Goal: Find specific page/section: Find specific page/section

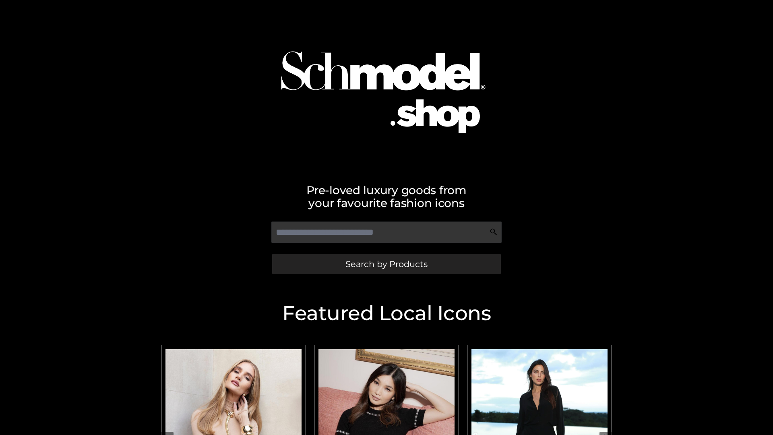
click at [386, 264] on span "Search by Products" at bounding box center [386, 264] width 82 height 8
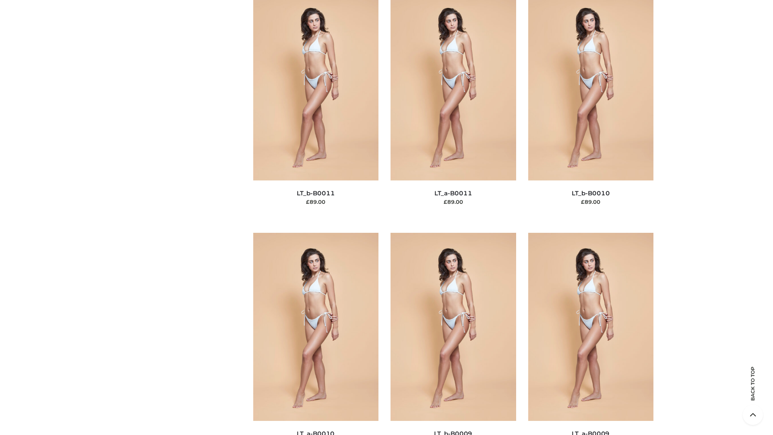
scroll to position [3615, 0]
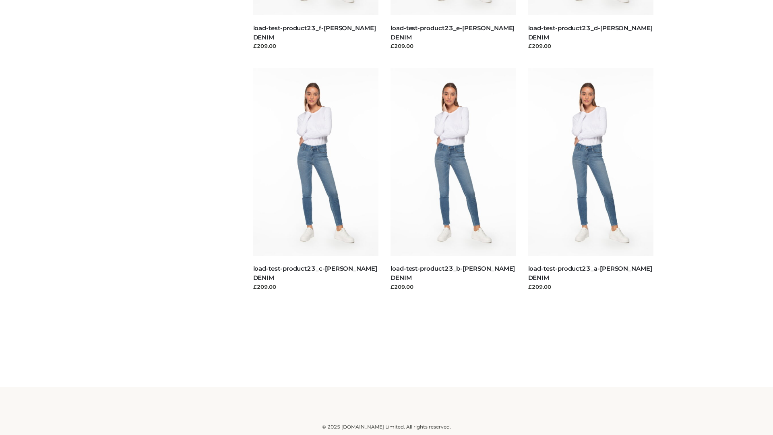
scroll to position [706, 0]
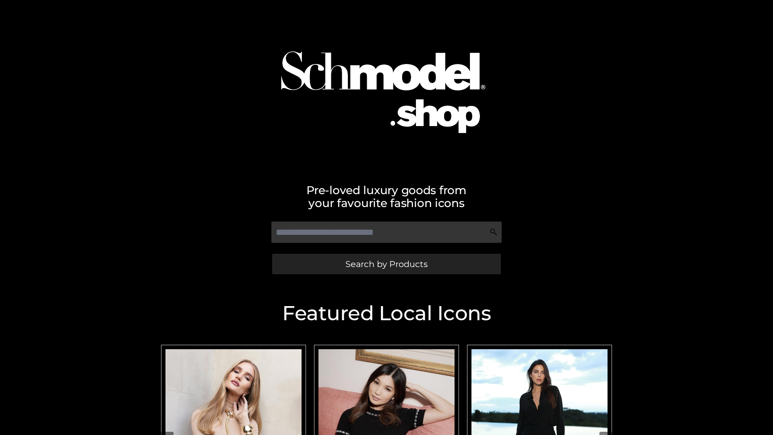
click at [386, 264] on span "Search by Products" at bounding box center [386, 264] width 82 height 8
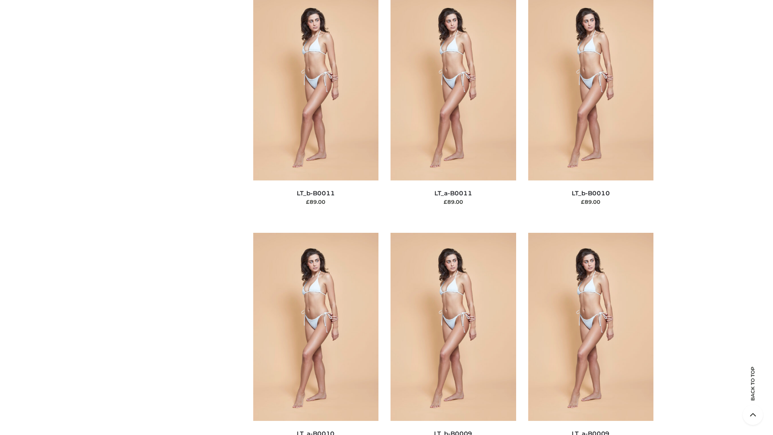
scroll to position [3615, 0]
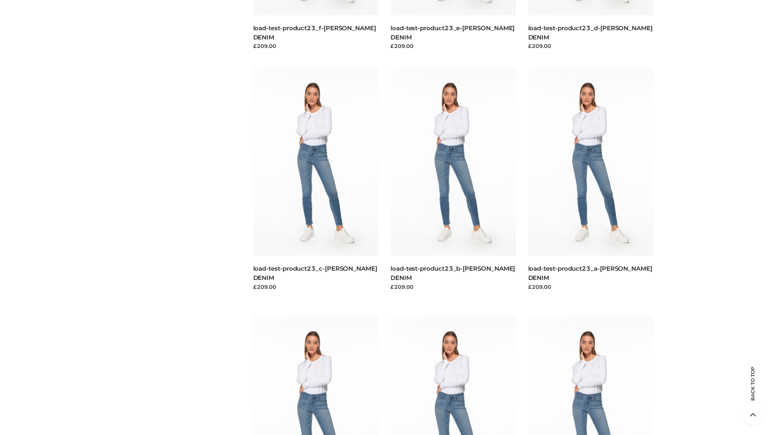
scroll to position [706, 0]
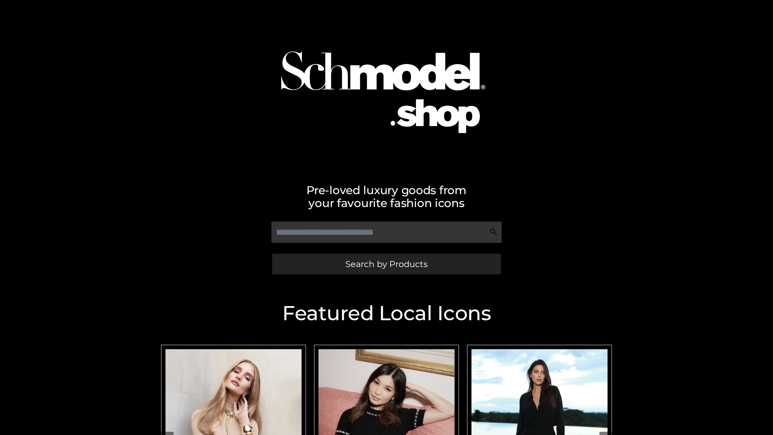
click at [386, 264] on span "Search by Products" at bounding box center [386, 264] width 82 height 8
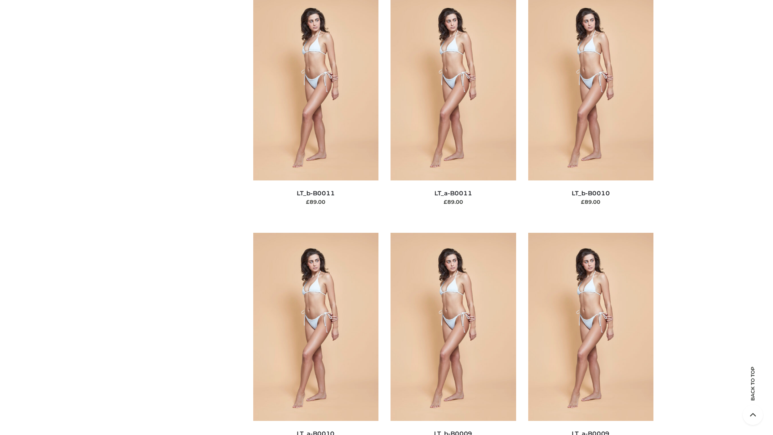
scroll to position [3615, 0]
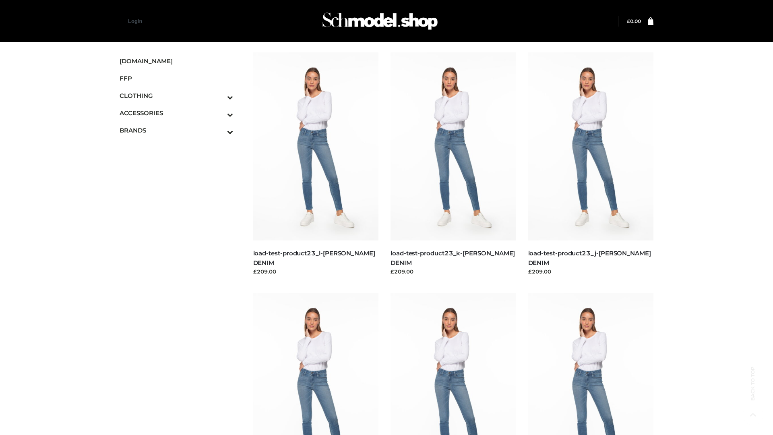
scroll to position [706, 0]
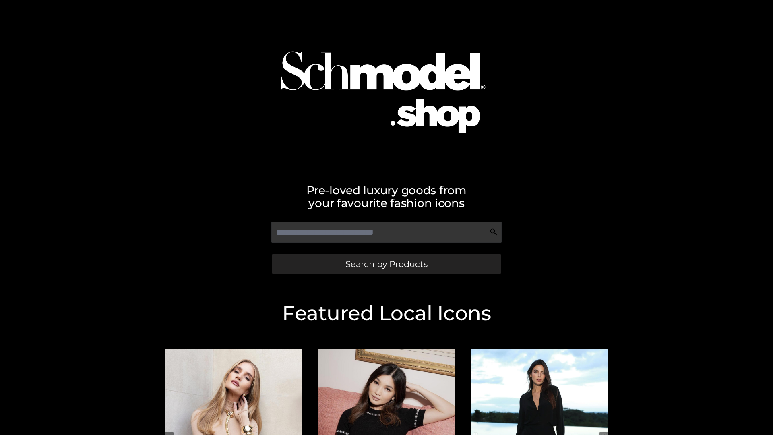
click at [386, 264] on span "Search by Products" at bounding box center [386, 264] width 82 height 8
